Goal: Task Accomplishment & Management: Complete application form

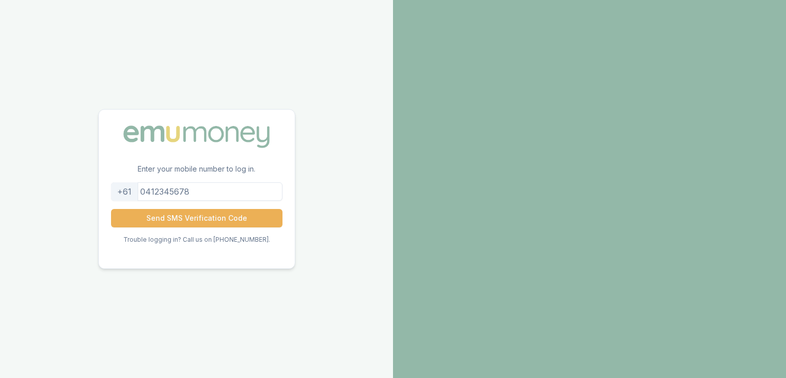
drag, startPoint x: 0, startPoint y: 0, endPoint x: 209, endPoint y: 193, distance: 284.6
click at [209, 193] on input "tel" at bounding box center [196, 191] width 171 height 18
type input "0423363434"
click at [211, 214] on button "Send SMS Verification Code" at bounding box center [196, 218] width 171 height 18
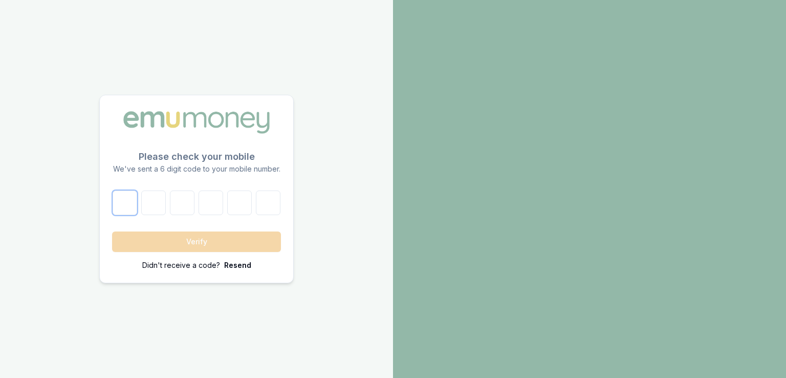
click at [126, 199] on input "number" at bounding box center [125, 202] width 25 height 25
type input "2"
type input "7"
type input "3"
type input "1"
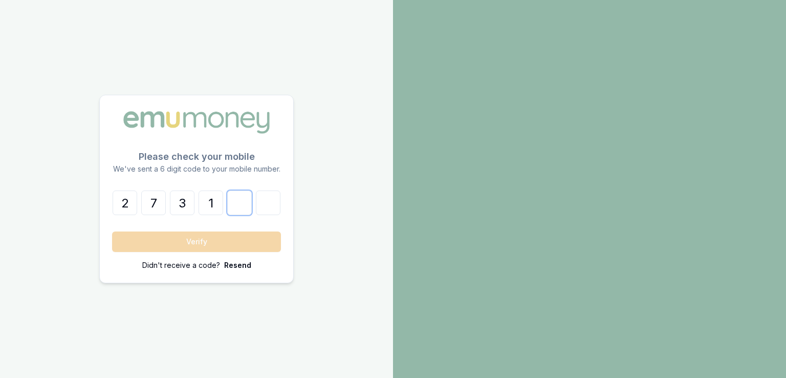
type input "4"
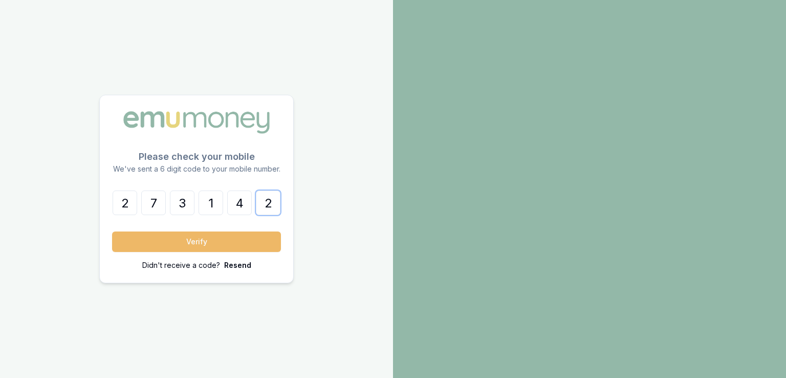
type input "2"
click at [196, 250] on button "Verify" at bounding box center [196, 241] width 169 height 20
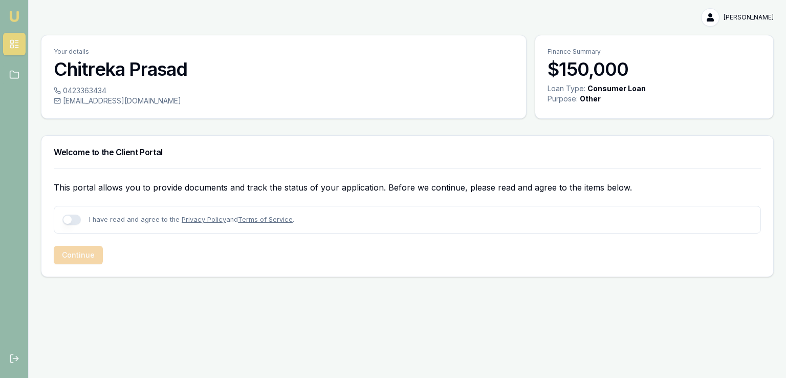
click at [74, 218] on button "button" at bounding box center [71, 219] width 18 height 10
checkbox input "true"
click at [85, 249] on button "Continue" at bounding box center [78, 255] width 49 height 18
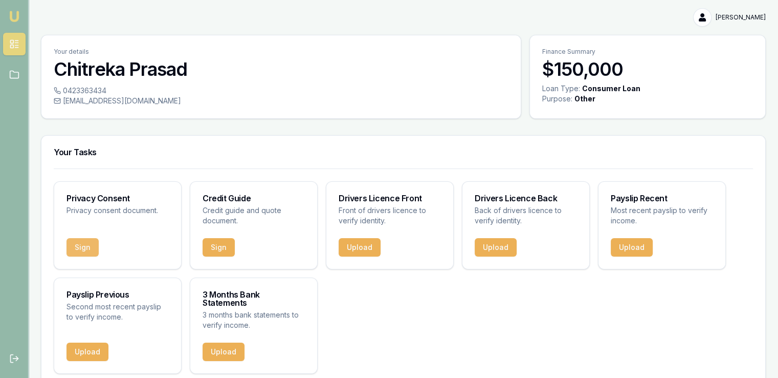
click at [76, 244] on button "Sign" at bounding box center [83, 247] width 32 height 18
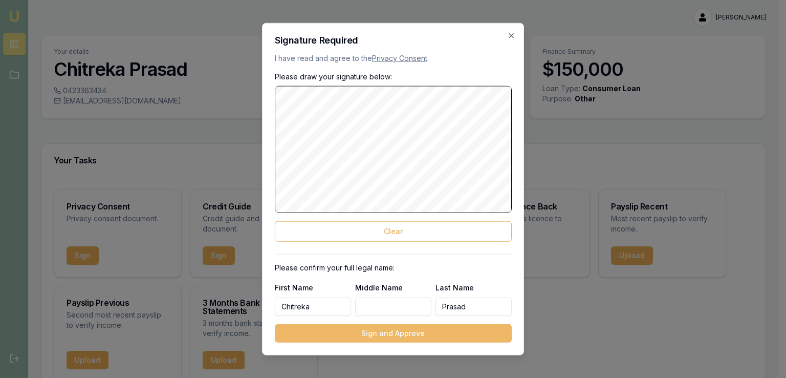
click at [405, 334] on button "Sign and Approve" at bounding box center [393, 332] width 237 height 18
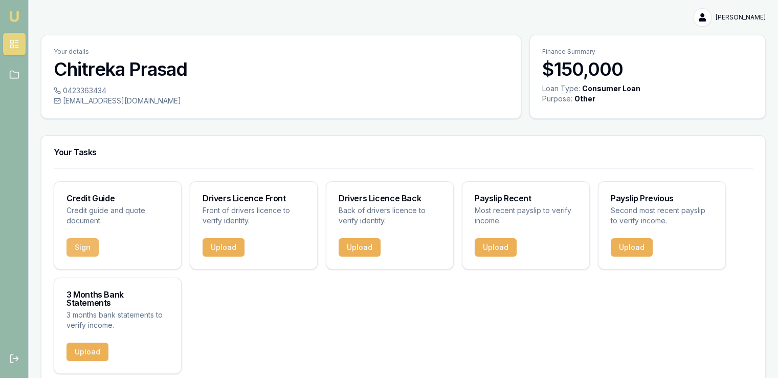
click at [78, 248] on button "Sign" at bounding box center [83, 247] width 32 height 18
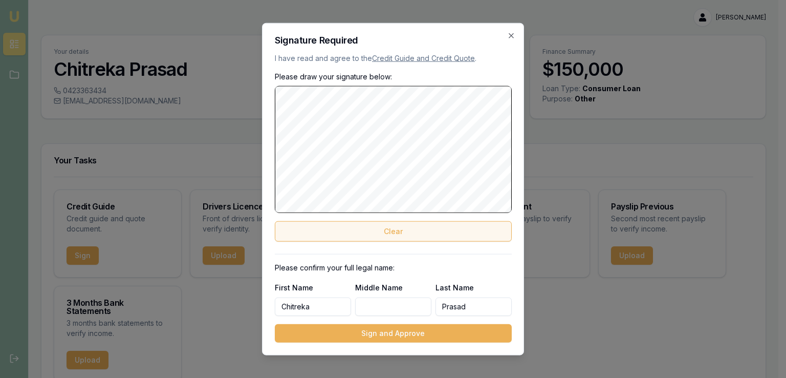
click at [434, 231] on button "Clear" at bounding box center [393, 231] width 237 height 20
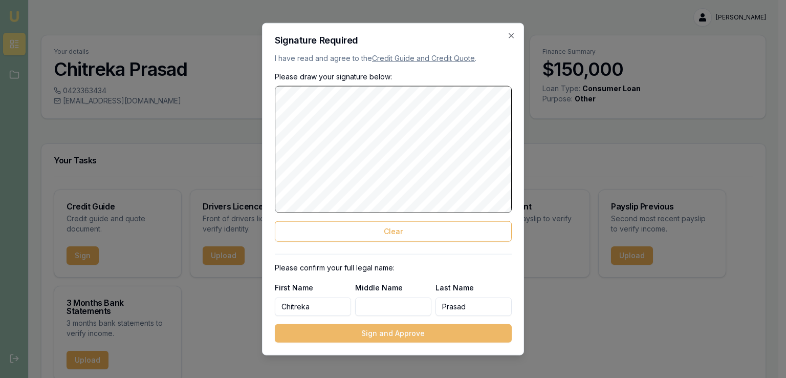
click at [388, 332] on button "Sign and Approve" at bounding box center [393, 332] width 237 height 18
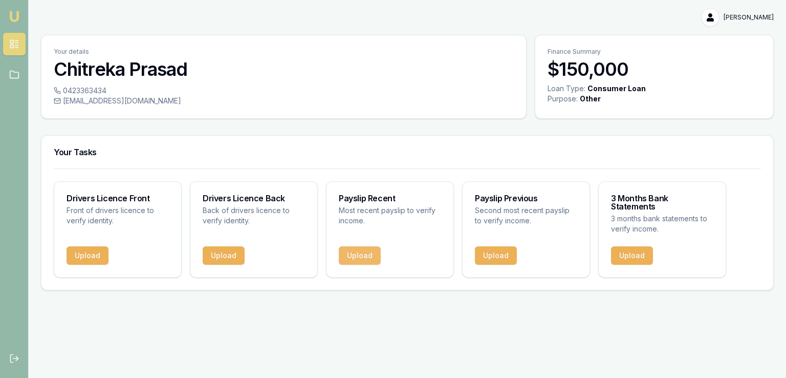
click at [367, 246] on button "Upload" at bounding box center [360, 255] width 42 height 18
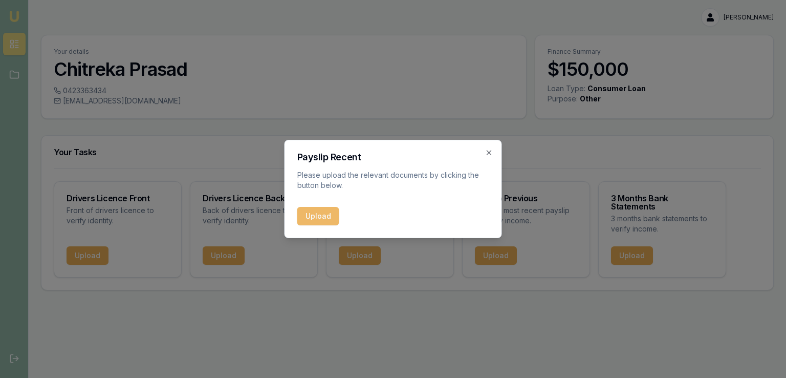
click at [324, 215] on button "Upload" at bounding box center [318, 216] width 42 height 18
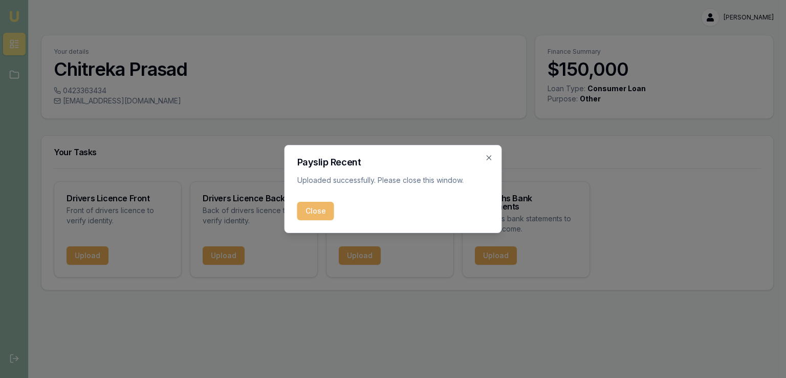
click at [305, 217] on button "Close" at bounding box center [315, 211] width 37 height 18
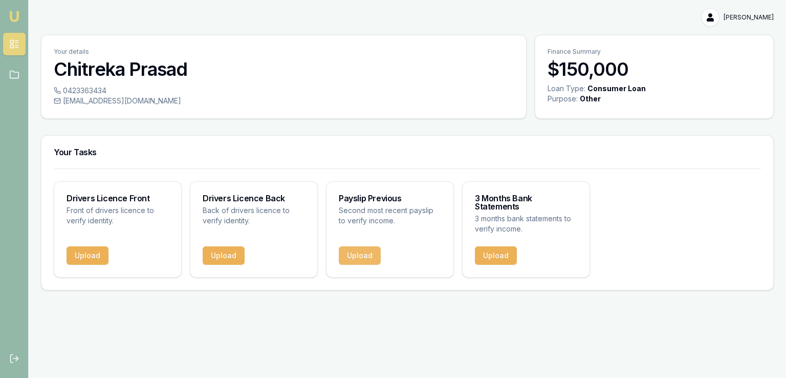
click at [364, 250] on button "Upload" at bounding box center [360, 255] width 42 height 18
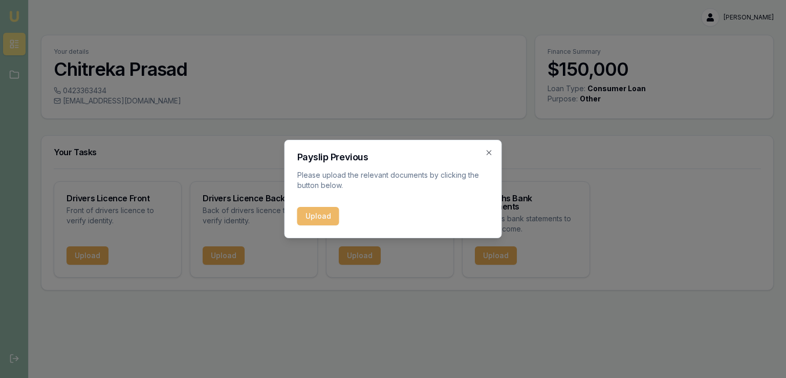
click at [321, 219] on button "Upload" at bounding box center [318, 216] width 42 height 18
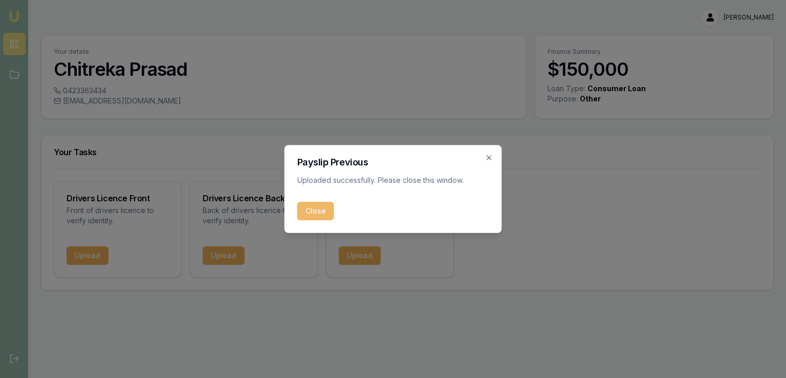
click at [323, 215] on button "Close" at bounding box center [315, 211] width 37 height 18
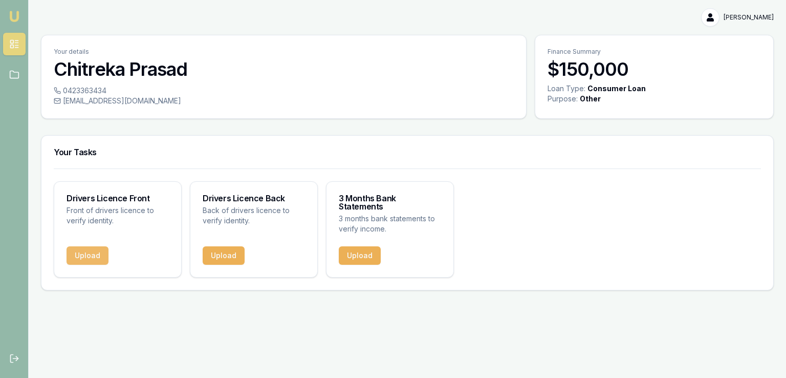
click at [82, 246] on button "Upload" at bounding box center [88, 255] width 42 height 18
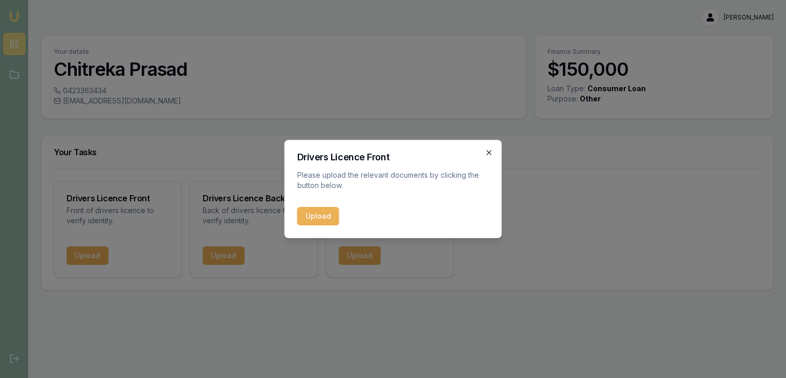
click at [489, 152] on icon "button" at bounding box center [489, 152] width 8 height 8
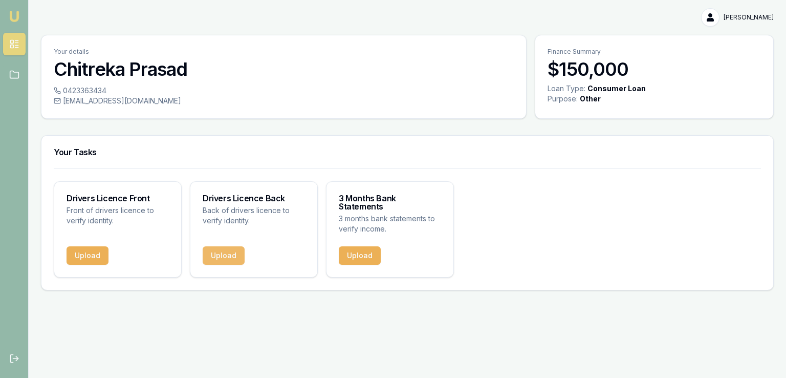
click at [228, 248] on button "Upload" at bounding box center [224, 255] width 42 height 18
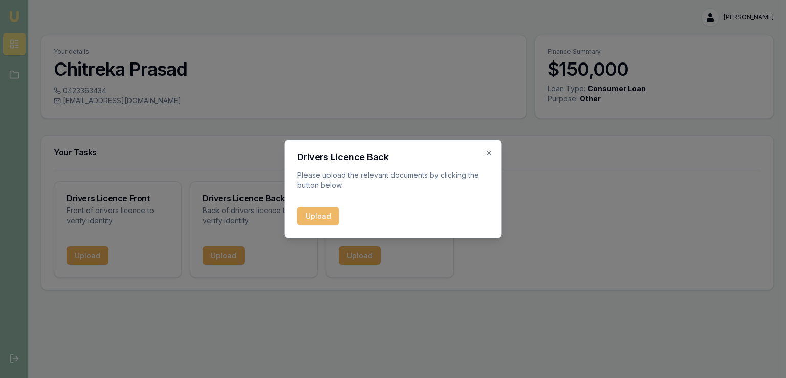
click at [324, 212] on button "Upload" at bounding box center [318, 216] width 42 height 18
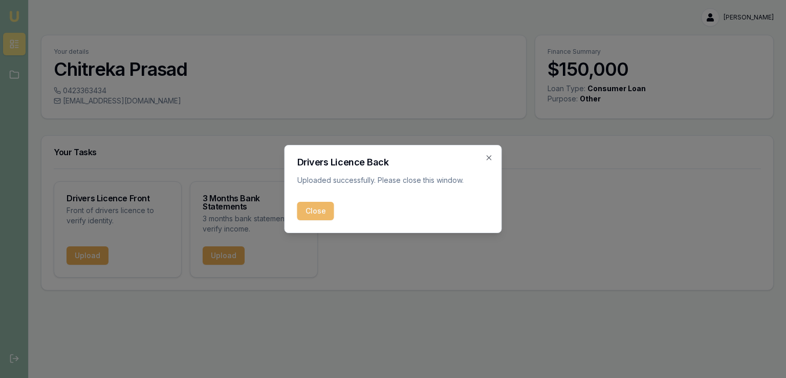
click at [318, 215] on button "Close" at bounding box center [315, 211] width 37 height 18
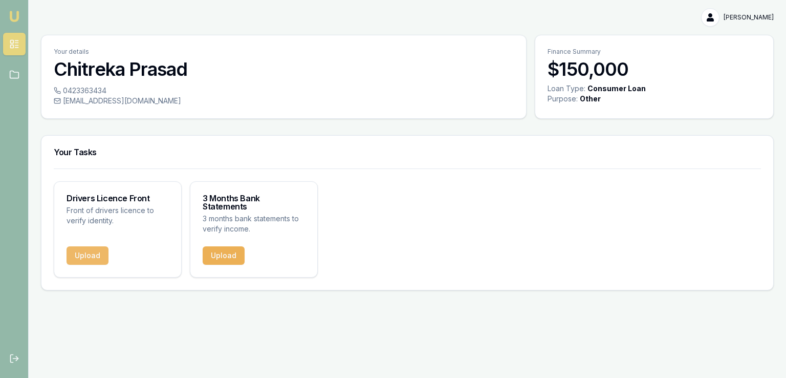
click at [102, 246] on button "Upload" at bounding box center [88, 255] width 42 height 18
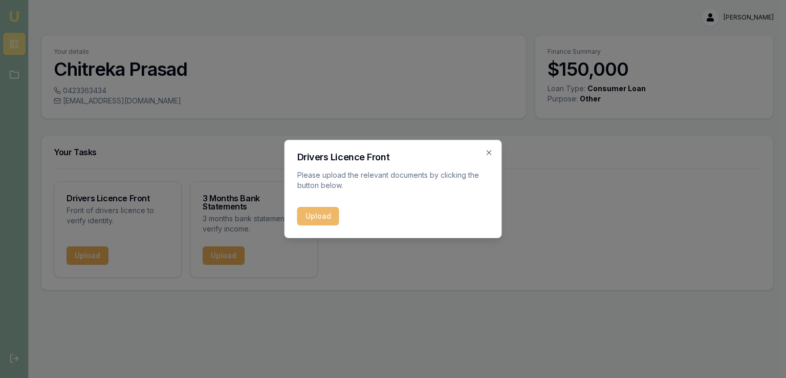
click at [317, 217] on button "Upload" at bounding box center [318, 216] width 42 height 18
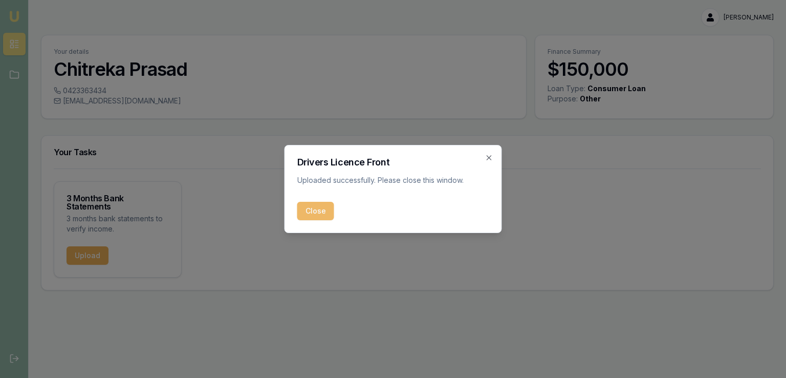
click at [309, 217] on button "Close" at bounding box center [315, 211] width 37 height 18
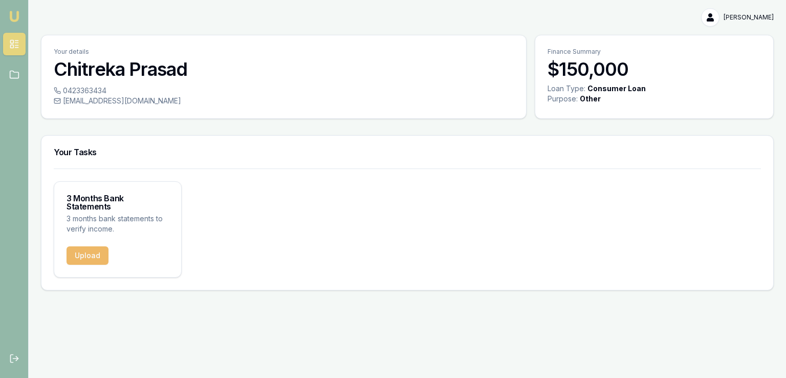
click at [85, 246] on button "Upload" at bounding box center [88, 255] width 42 height 18
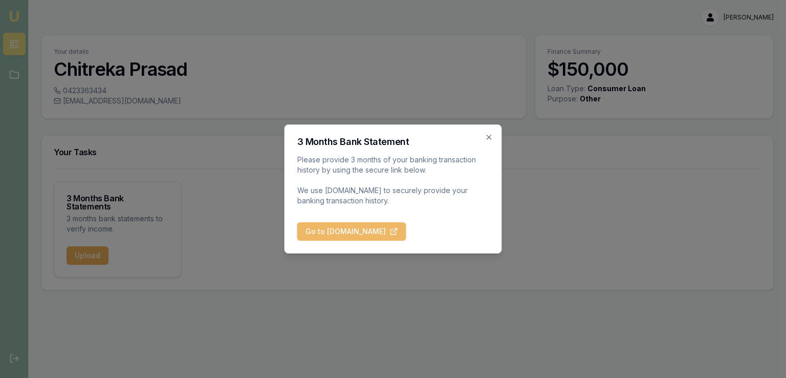
click at [376, 229] on button "Go to [DOMAIN_NAME]" at bounding box center [351, 231] width 109 height 18
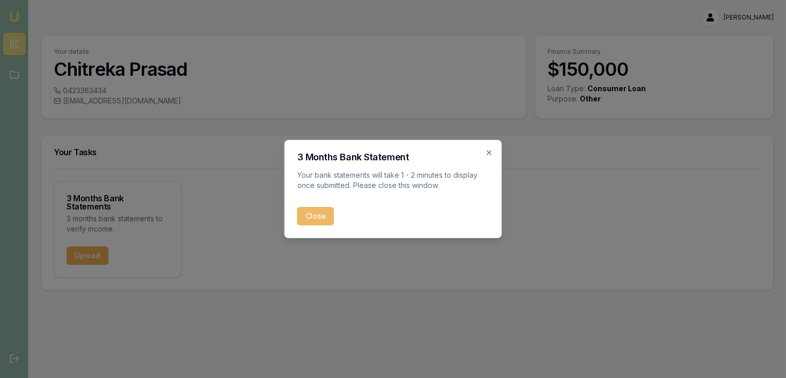
click at [315, 213] on button "Close" at bounding box center [315, 216] width 37 height 18
